Goal: Information Seeking & Learning: Learn about a topic

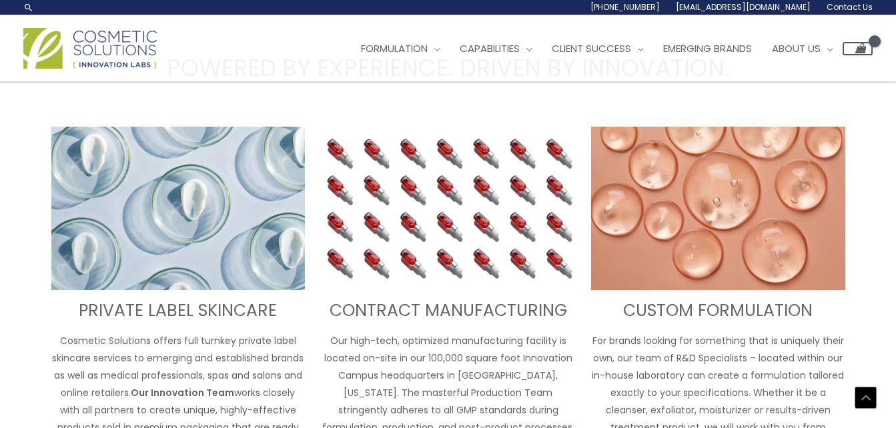
scroll to position [370, 0]
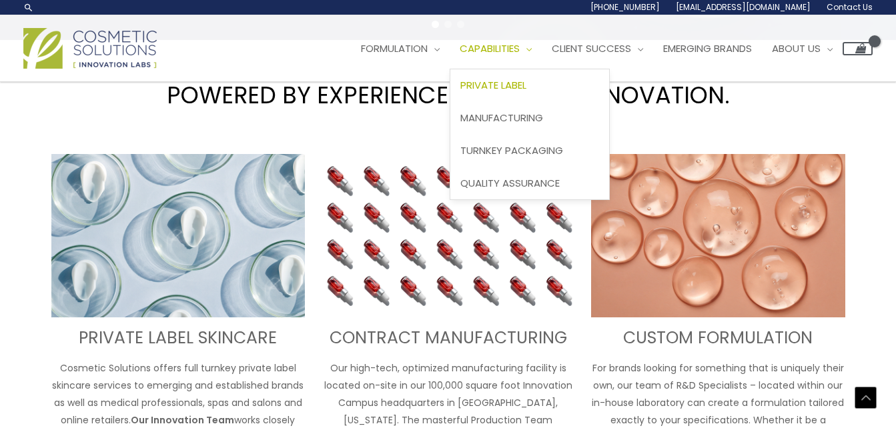
click at [511, 84] on span "Private Label" at bounding box center [493, 85] width 66 height 14
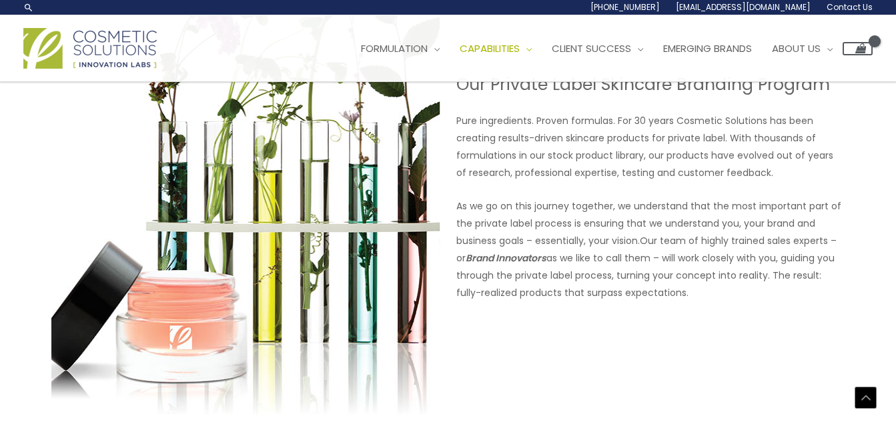
scroll to position [756, 0]
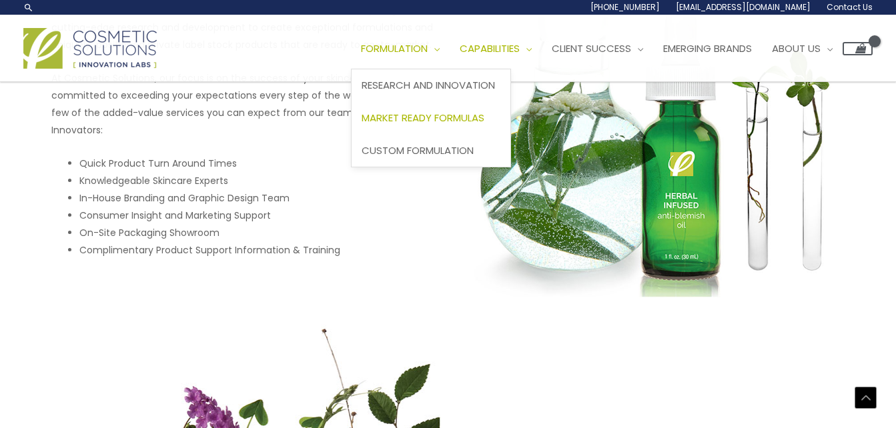
click at [441, 125] on link "Market Ready Formulas" at bounding box center [430, 118] width 159 height 33
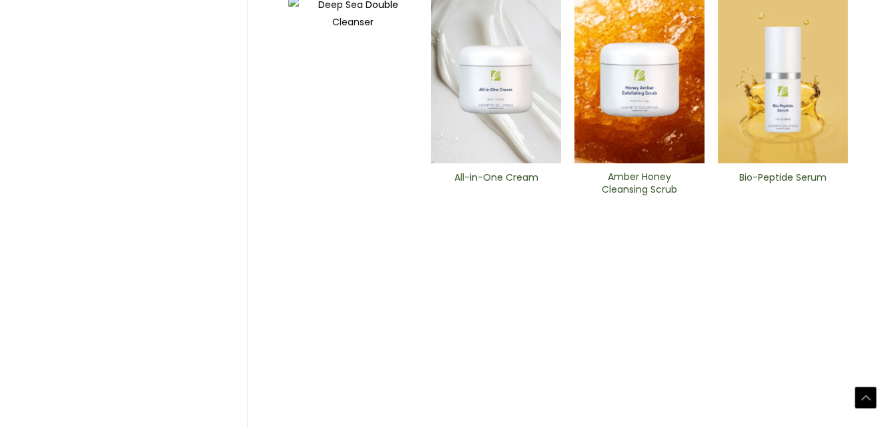
scroll to position [708, 0]
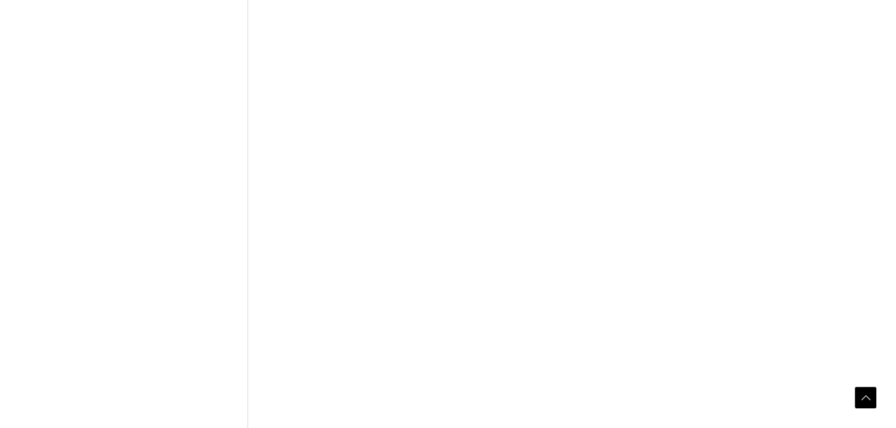
scroll to position [667, 0]
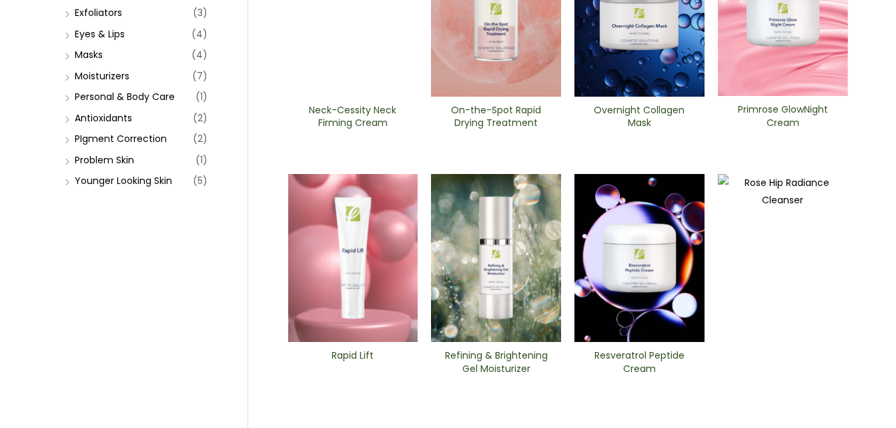
scroll to position [67, 0]
